Goal: Information Seeking & Learning: Learn about a topic

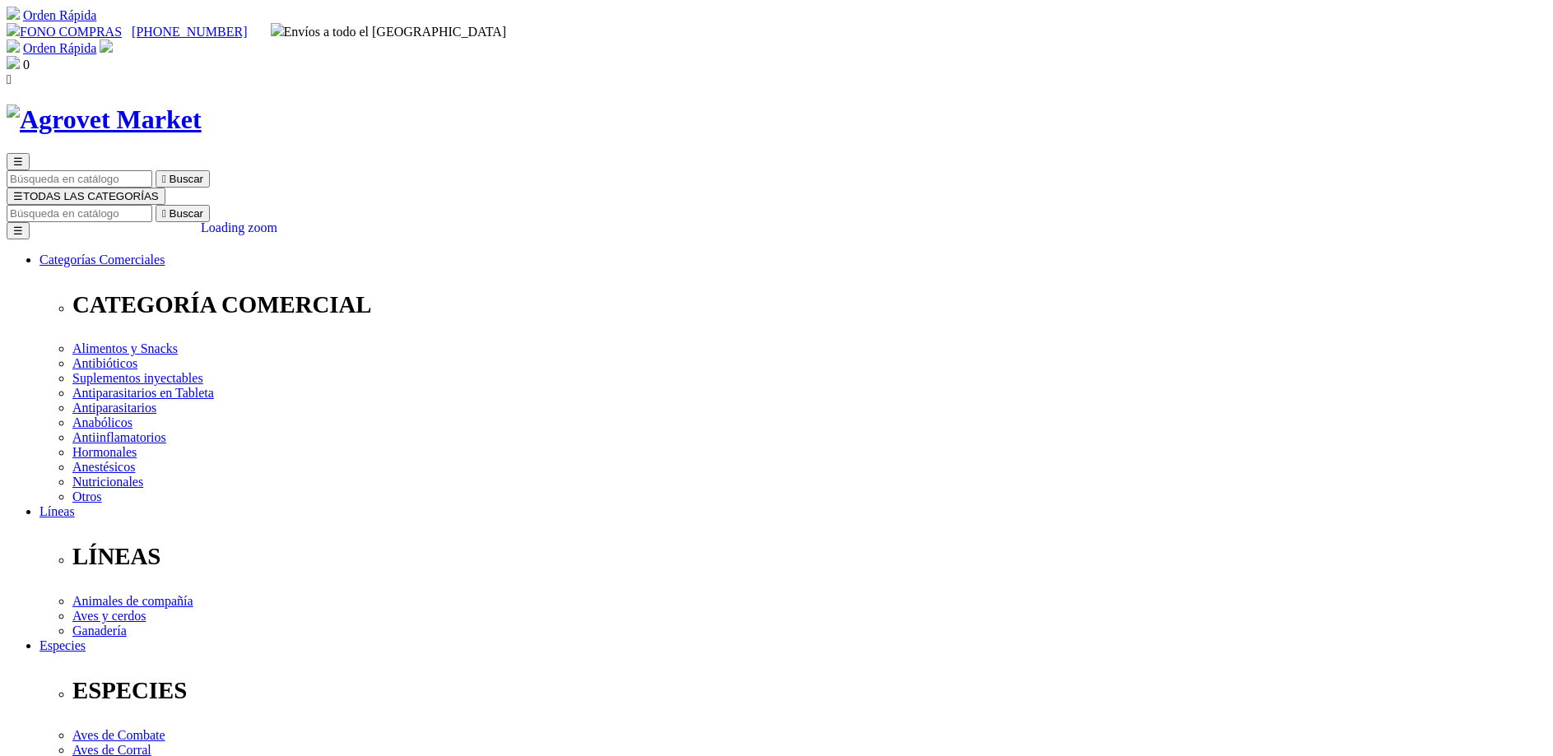
drag, startPoint x: 935, startPoint y: 213, endPoint x: 998, endPoint y: 207, distance: 63.6
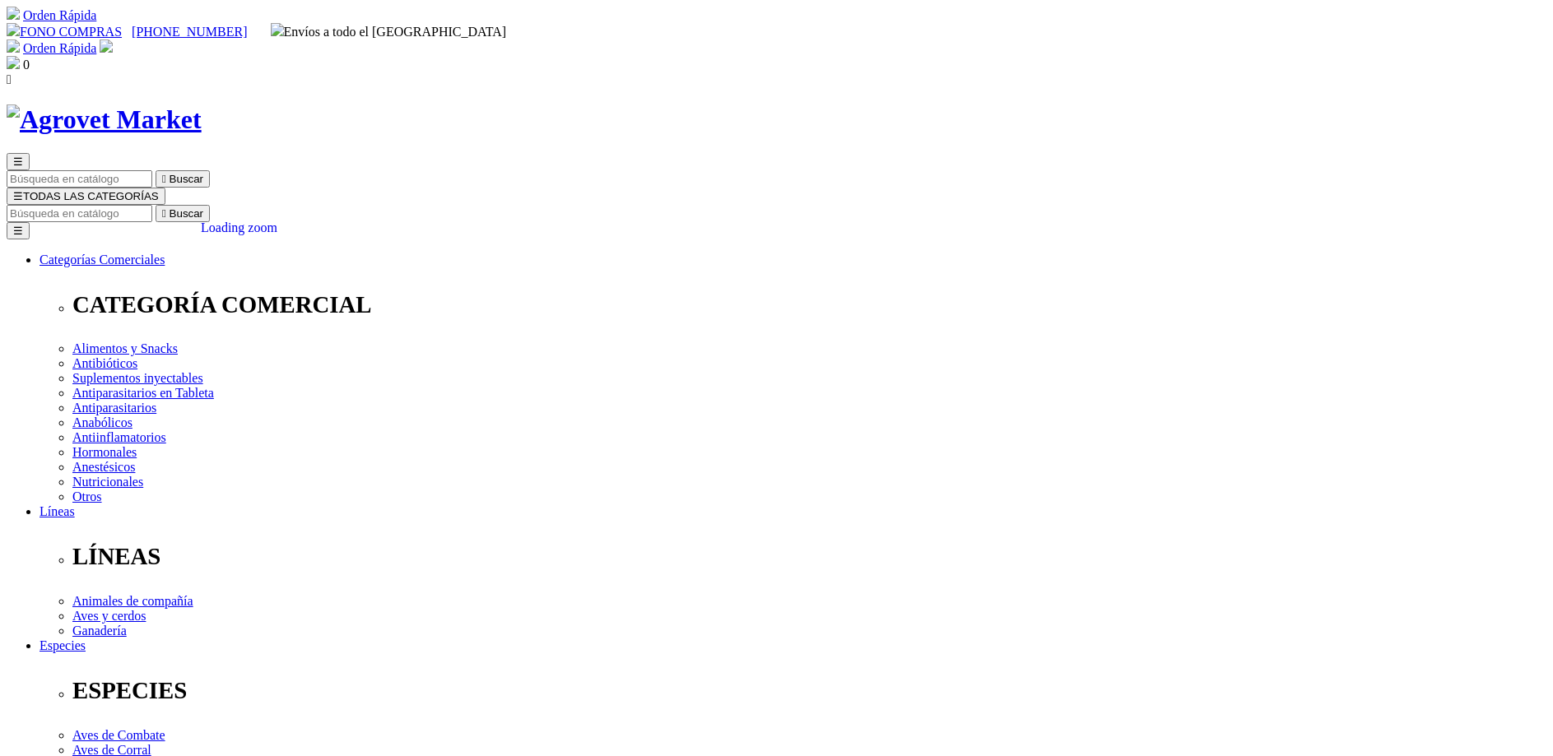
scroll to position [420, 0]
